Goal: Communication & Community: Answer question/provide support

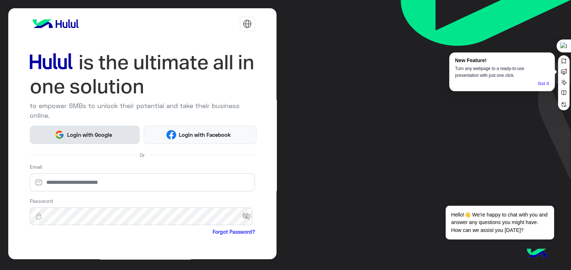
click at [75, 131] on span "Login with Google" at bounding box center [89, 135] width 50 height 8
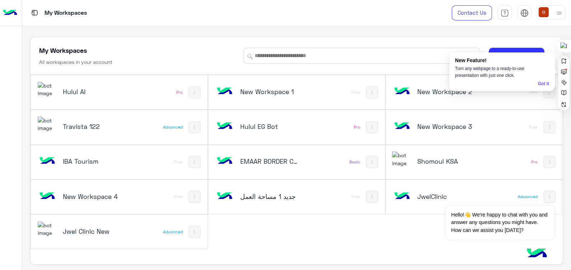
click at [47, 89] on img at bounding box center [47, 89] width 19 height 15
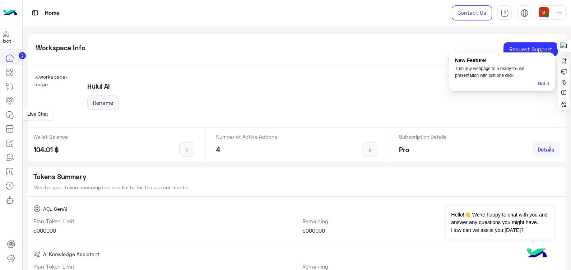
click at [10, 111] on icon at bounding box center [9, 114] width 6 height 6
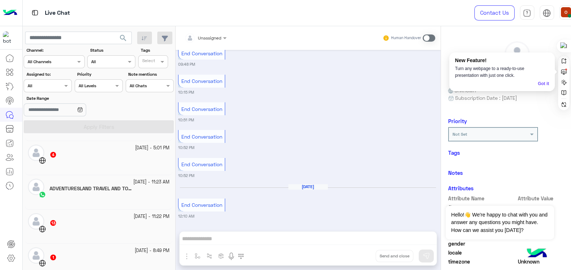
scroll to position [180, 0]
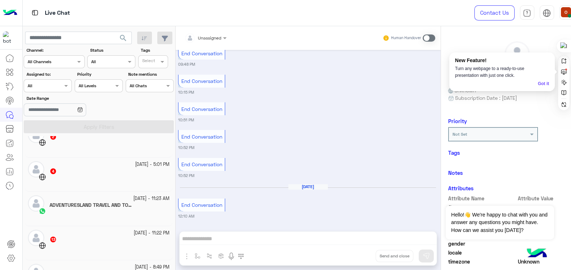
click at [104, 205] on h5 "ADVENTURESLAND TRAVEL AND TOURISM AGENCY 6" at bounding box center [92, 205] width 84 height 6
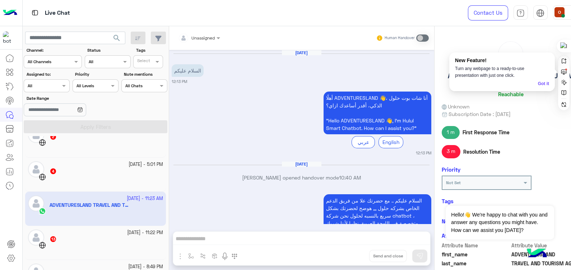
scroll to position [619, 0]
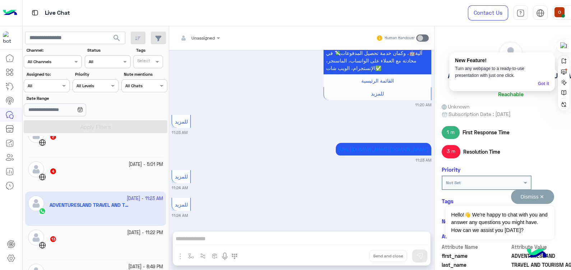
click at [539, 196] on button "Dismiss ✕" at bounding box center [532, 197] width 43 height 14
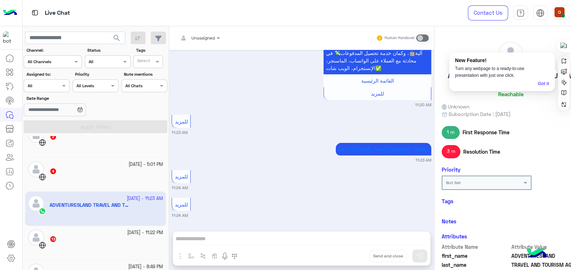
click at [550, 185] on div "Not Set" at bounding box center [511, 183] width 138 height 14
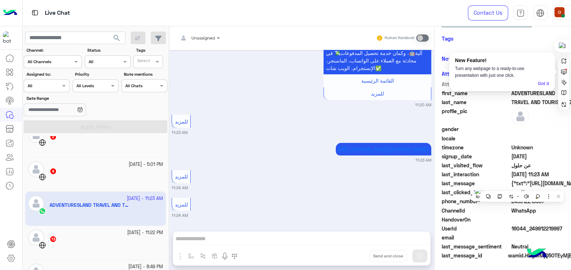
drag, startPoint x: 550, startPoint y: 185, endPoint x: 573, endPoint y: 290, distance: 106.7
click at [571, 270] on html "Live Chat Contact Us Help Center عربي English search Channel: Channel All Chann…" at bounding box center [285, 135] width 571 height 270
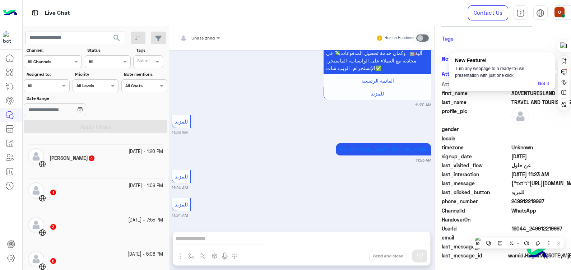
scroll to position [31, 0]
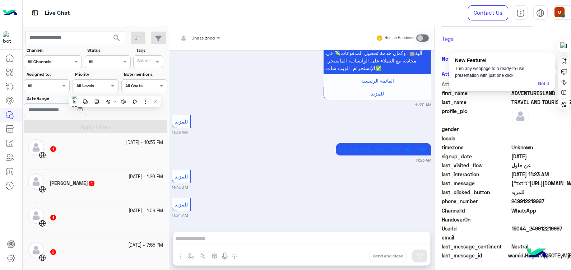
click at [77, 180] on div "[DATE] - 1:20 PM" at bounding box center [107, 177] width 114 height 7
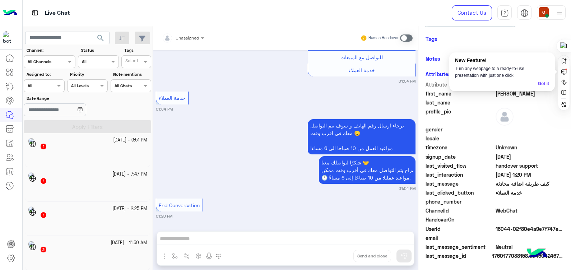
scroll to position [4, 0]
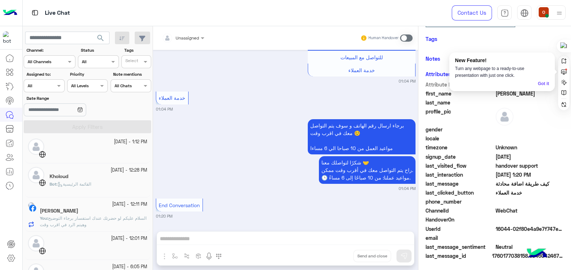
click at [107, 221] on span "السلام عليكم لو حضرتك عندك استفسار برجاء التوضيح وهيتم الرد في اقرب وقت" at bounding box center [93, 222] width 107 height 12
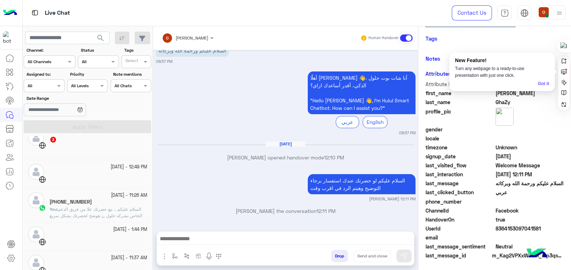
scroll to position [182, 0]
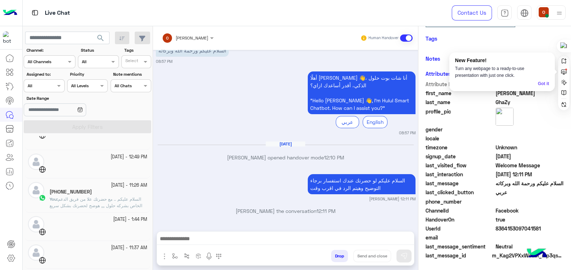
click at [121, 205] on span "السلام عليكم .. مع حضرتك علا من فريق الدعم الخاص بشركه حلول ,,, هوضح لحضرتك بشك…" at bounding box center [98, 225] width 97 height 57
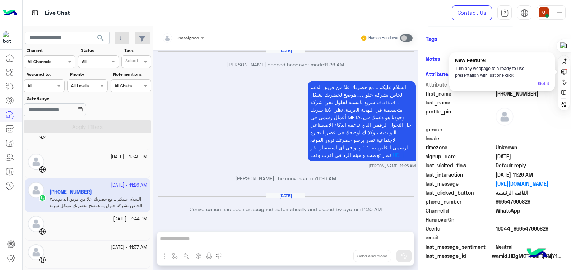
click at [404, 79] on div "السلام عليكم .. مع حضرتك علا من فريق الدعم الخاص بشركه حلول ,,, هوضح لحضرتك بشك…" at bounding box center [362, 121] width 108 height 84
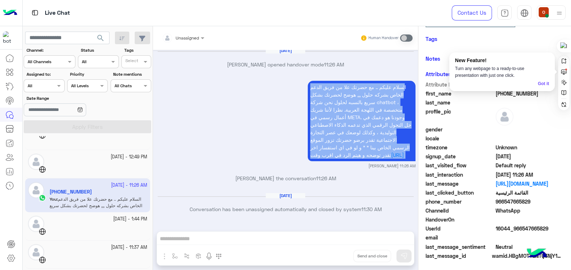
drag, startPoint x: 404, startPoint y: 73, endPoint x: 349, endPoint y: 161, distance: 103.2
click at [349, 161] on div "السلام عليكم .. مع حضرتك علا من فريق الدعم الخاص بشركه حلول ,,, هوضح لحضرتك بشك…" at bounding box center [362, 121] width 108 height 84
click at [349, 161] on p "السلام عليكم .. مع حضرتك علا من فريق الدعم الخاص بشركه حلول ,,, هوضح لحضرتك بشك…" at bounding box center [362, 121] width 108 height 81
click at [386, 83] on p "السلام عليكم .. مع حضرتك علا من فريق الدعم الخاص بشركه حلول ,,, هوضح لحضرتك بشك…" at bounding box center [362, 121] width 108 height 81
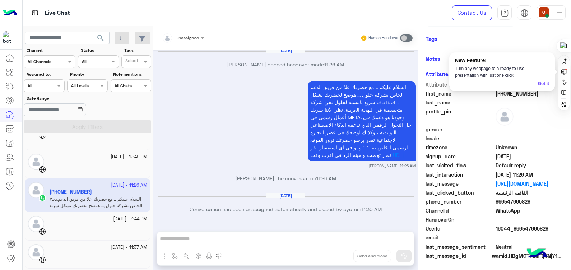
click at [397, 81] on p "السلام عليكم .. مع حضرتك علا من فريق الدعم الخاص بشركه حلول ,,, هوضح لحضرتك بشك…" at bounding box center [362, 121] width 108 height 81
drag, startPoint x: 397, startPoint y: 75, endPoint x: 398, endPoint y: 88, distance: 13.3
click at [398, 88] on p "السلام عليكم .. مع حضرتك علا من فريق الدعم الخاص بشركه حلول ,,, هوضح لحضرتك بشك…" at bounding box center [362, 121] width 108 height 81
drag, startPoint x: 398, startPoint y: 88, endPoint x: 399, endPoint y: 73, distance: 14.8
click at [399, 79] on div "السلام عليكم .. مع حضرتك علا من فريق الدعم الخاص بشركه حلول ,,, هوضح لحضرتك بشك…" at bounding box center [362, 121] width 108 height 84
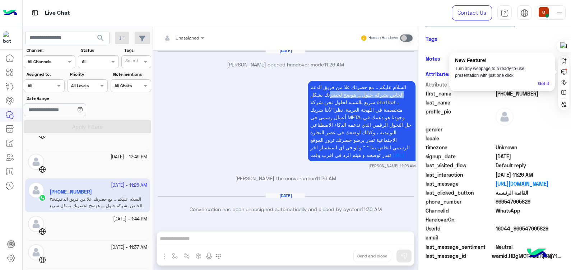
drag, startPoint x: 409, startPoint y: 76, endPoint x: 327, endPoint y: 84, distance: 82.0
click at [327, 84] on p "السلام عليكم .. مع حضرتك علا من فريق الدعم الخاص بشركه حلول ,,, هوضح لحضرتك بشك…" at bounding box center [362, 121] width 108 height 81
drag, startPoint x: 327, startPoint y: 84, endPoint x: 389, endPoint y: 72, distance: 63.1
click at [389, 79] on div "السلام عليكم .. مع حضرتك علا من فريق الدعم الخاص بشركه حلول ,,, هوضح لحضرتك بشك…" at bounding box center [362, 121] width 108 height 84
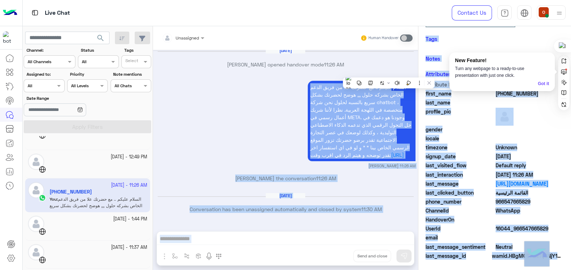
drag, startPoint x: 389, startPoint y: 72, endPoint x: 390, endPoint y: 84, distance: 12.3
click at [390, 84] on html "Live Chat Contact Us Help Center عربي English search Channel: Channel All Chann…" at bounding box center [285, 135] width 571 height 270
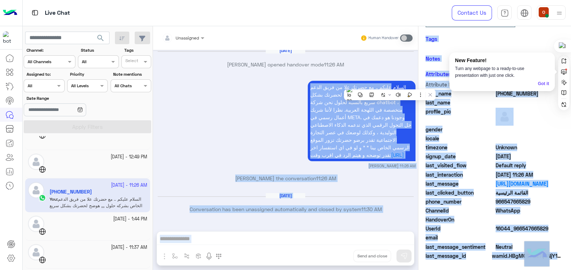
click at [226, 141] on div "السلام عليكم .. مع حضرتك علا من فريق الدعم الخاص بشركه حلول ,,, هوضح لحضرتك بشك…" at bounding box center [286, 124] width 260 height 90
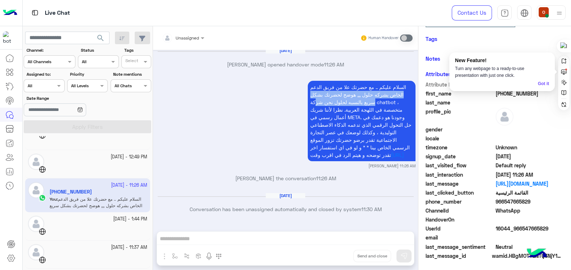
drag, startPoint x: 406, startPoint y: 77, endPoint x: 314, endPoint y: 92, distance: 93.3
click at [314, 92] on p "السلام عليكم .. مع حضرتك علا من فريق الدعم الخاص بشركه حلول ,,, هوضح لحضرتك بشك…" at bounding box center [362, 121] width 108 height 81
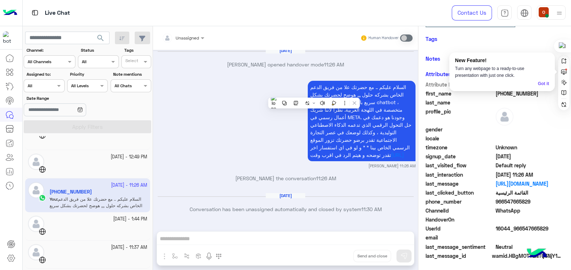
drag, startPoint x: 314, startPoint y: 92, endPoint x: 395, endPoint y: 75, distance: 82.2
click at [395, 81] on p "السلام عليكم .. مع حضرتك علا من فريق الدعم الخاص بشركه حلول ,,, هوضح لحضرتك بشك…" at bounding box center [362, 121] width 108 height 81
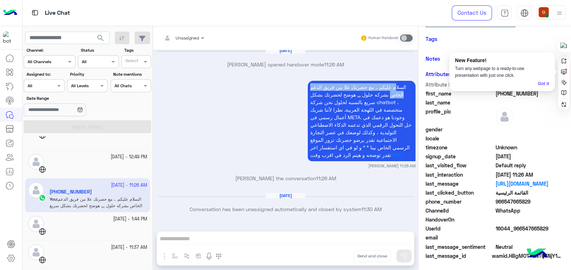
drag, startPoint x: 395, startPoint y: 75, endPoint x: 394, endPoint y: 84, distance: 8.7
click at [394, 84] on p "السلام عليكم .. مع حضرتك علا من فريق الدعم الخاص بشركه حلول ,,, هوضح لحضرتك بشك…" at bounding box center [362, 121] width 108 height 81
drag, startPoint x: 394, startPoint y: 84, endPoint x: 410, endPoint y: 83, distance: 15.9
click at [410, 83] on p "السلام عليكم .. مع حضرتك علا من فريق الدعم الخاص بشركه حلول ,,, هوضح لحضرتك بشك…" at bounding box center [362, 121] width 108 height 81
click at [408, 81] on p "السلام عليكم .. مع حضرتك علا من فريق الدعم الخاص بشركه حلول ,,, هوضح لحضرتك بشك…" at bounding box center [362, 121] width 108 height 81
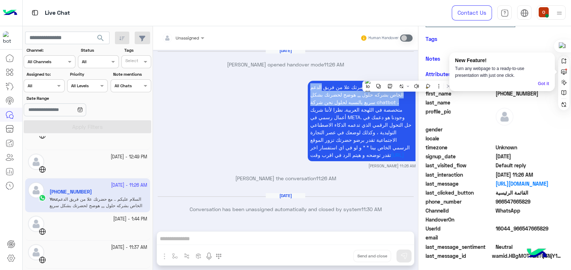
drag, startPoint x: 408, startPoint y: 75, endPoint x: 395, endPoint y: 98, distance: 26.4
click at [395, 98] on p "السلام عليكم .. مع حضرتك علا من فريق الدعم الخاص بشركه حلول ,,, هوضح لحضرتك بشك…" at bounding box center [362, 121] width 108 height 81
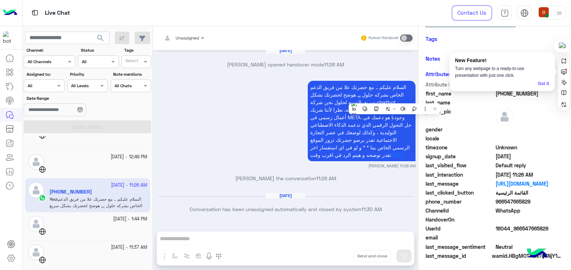
drag, startPoint x: 395, startPoint y: 98, endPoint x: 394, endPoint y: 76, distance: 21.9
click at [394, 81] on p "السلام عليكم .. مع حضرتك علا من فريق الدعم الخاص بشركه حلول ,,, هوضح لحضرتك بشك…" at bounding box center [362, 121] width 108 height 81
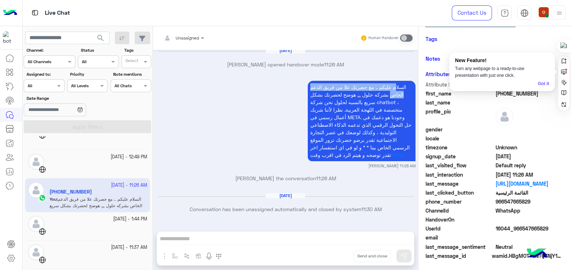
drag, startPoint x: 394, startPoint y: 76, endPoint x: 395, endPoint y: 88, distance: 11.9
click at [395, 88] on p "السلام عليكم .. مع حضرتك علا من فريق الدعم الخاص بشركه حلول ,,, هوضح لحضرتك بشك…" at bounding box center [362, 121] width 108 height 81
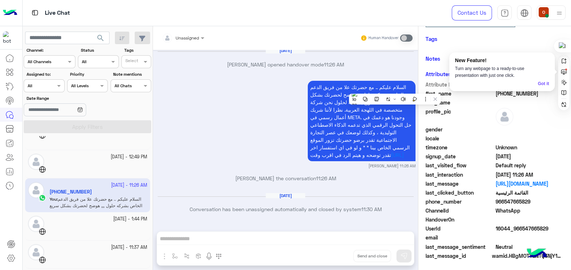
drag, startPoint x: 395, startPoint y: 88, endPoint x: 412, endPoint y: 85, distance: 17.6
click at [412, 85] on p "السلام عليكم .. مع حضرتك علا من فريق الدعم الخاص بشركه حلول ,,, هوضح لحضرتك بشك…" at bounding box center [362, 121] width 108 height 81
drag, startPoint x: 409, startPoint y: 77, endPoint x: 322, endPoint y: 160, distance: 120.2
click at [322, 160] on p "السلام عليكم .. مع حضرتك علا من فريق الدعم الخاص بشركه حلول ,,, هوضح لحضرتك بشك…" at bounding box center [362, 121] width 108 height 81
drag, startPoint x: 322, startPoint y: 160, endPoint x: 386, endPoint y: 66, distance: 113.8
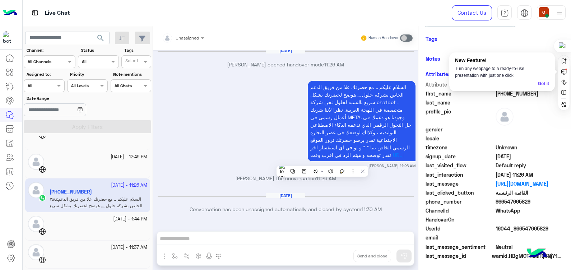
click at [386, 66] on div "[DATE] [PERSON_NAME] opened handover mode 11:26 AM" at bounding box center [286, 61] width 260 height 26
drag, startPoint x: 386, startPoint y: 72, endPoint x: 388, endPoint y: 85, distance: 13.1
click at [388, 85] on div "السلام عليكم .. مع حضرتك علا من فريق الدعم الخاص بشركه حلول ,,, هوضح لحضرتك بشك…" at bounding box center [362, 121] width 108 height 84
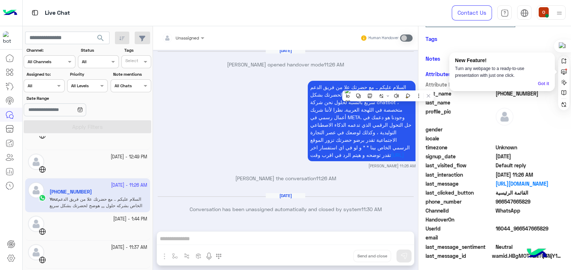
drag, startPoint x: 388, startPoint y: 85, endPoint x: 351, endPoint y: 62, distance: 43.4
click at [351, 62] on div "[DATE] [PERSON_NAME] opened handover mode 11:26 AM" at bounding box center [286, 61] width 260 height 26
drag, startPoint x: 407, startPoint y: 72, endPoint x: 405, endPoint y: 77, distance: 4.7
click at [405, 79] on div "السلام عليكم .. مع حضرتك علا من فريق الدعم الخاص بشركه حلول ,,, هوضح لحضرتك بشك…" at bounding box center [362, 121] width 108 height 84
click at [405, 81] on p "السلام عليكم .. مع حضرتك علا من فريق الدعم الخاص بشركه حلول ,,, هوضح لحضرتك بشك…" at bounding box center [362, 121] width 108 height 81
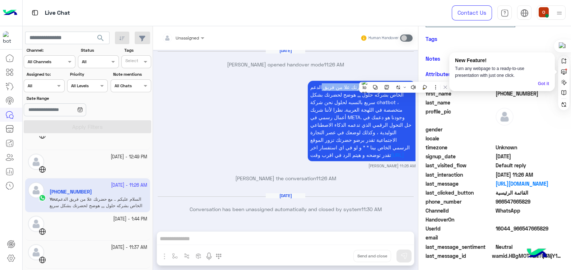
click at [406, 81] on p "السلام عليكم .. مع حضرتك علا من فريق الدعم الخاص بشركه حلول ,,, هوضح لحضرتك بشك…" at bounding box center [362, 121] width 108 height 81
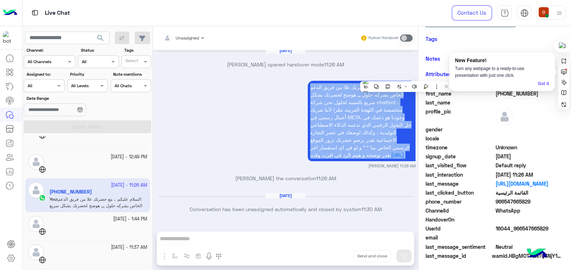
copy app-message "السلام عليكم .. مع حضرتك علا من فريق الدعم الخاص بشركه حلول ,,, هوضح لحضرتك بشك…"
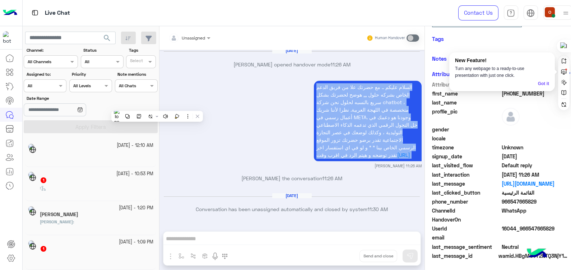
scroll to position [4, 0]
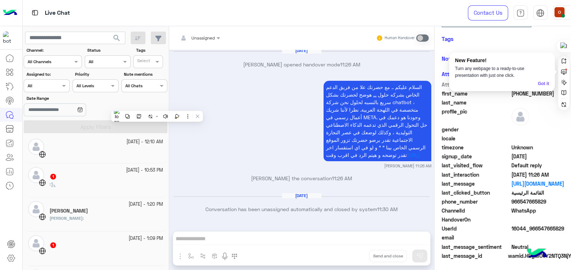
click at [70, 213] on div "[PERSON_NAME]" at bounding box center [107, 212] width 114 height 8
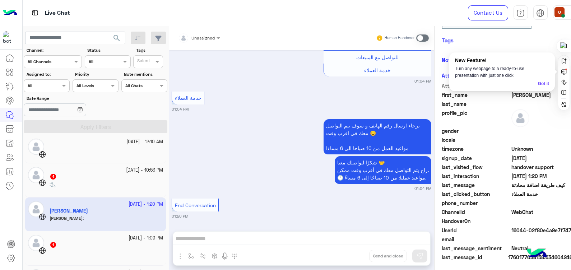
scroll to position [122, 0]
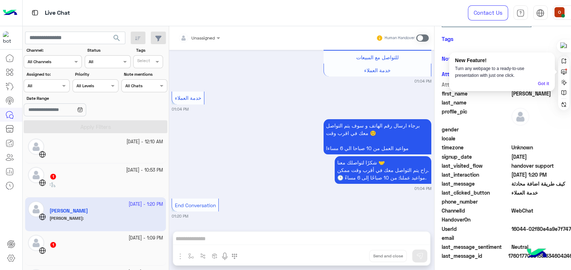
click at [429, 38] on span at bounding box center [423, 38] width 13 height 7
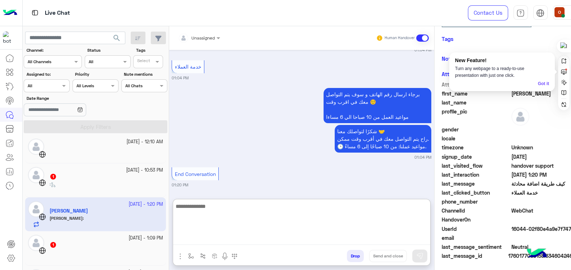
click at [314, 237] on textarea at bounding box center [301, 223] width 257 height 43
paste textarea "**********"
type textarea "**********"
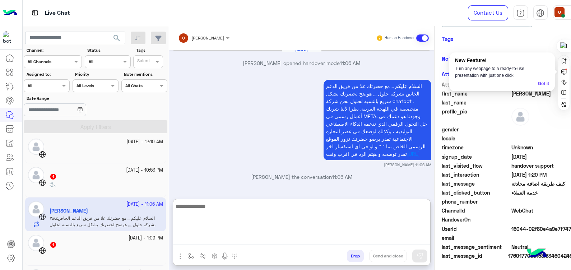
scroll to position [135, 0]
click at [341, 217] on textarea at bounding box center [301, 223] width 257 height 43
type textarea "*"
click at [403, 209] on textarea "**********" at bounding box center [301, 223] width 257 height 43
type textarea "**********"
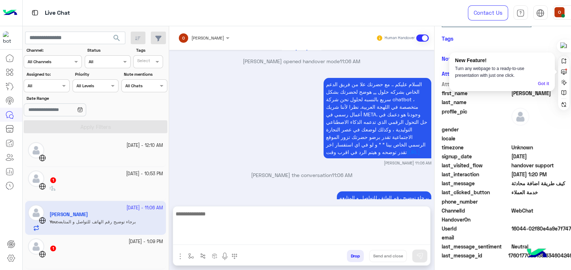
scroll to position [340, 0]
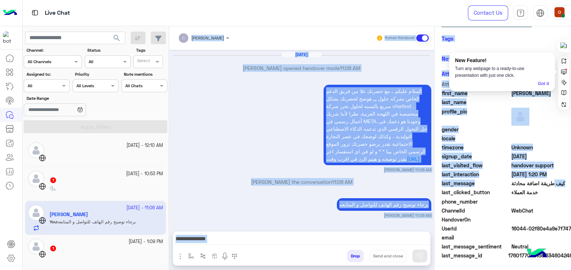
drag, startPoint x: 561, startPoint y: 180, endPoint x: 566, endPoint y: 284, distance: 104.0
click at [566, 270] on html "Live Chat Contact Us Help Center عربي English search Channel: Channel All Chann…" at bounding box center [285, 135] width 571 height 270
click at [235, 183] on p "[PERSON_NAME] the conversation 11:06 AM" at bounding box center [302, 182] width 260 height 8
